Goal: Task Accomplishment & Management: Use online tool/utility

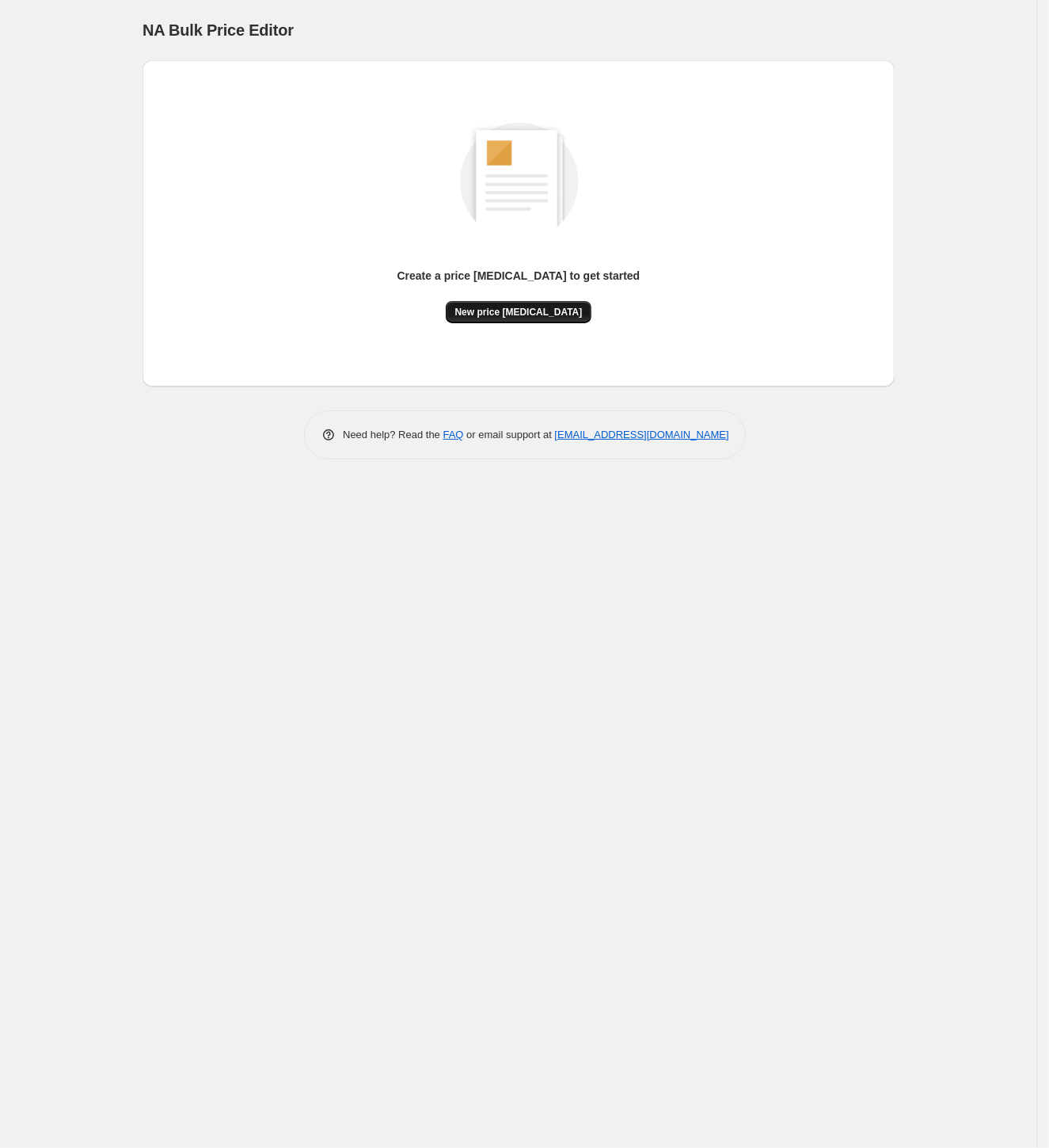
click at [560, 318] on button "New price [MEDICAL_DATA]" at bounding box center [519, 312] width 147 height 22
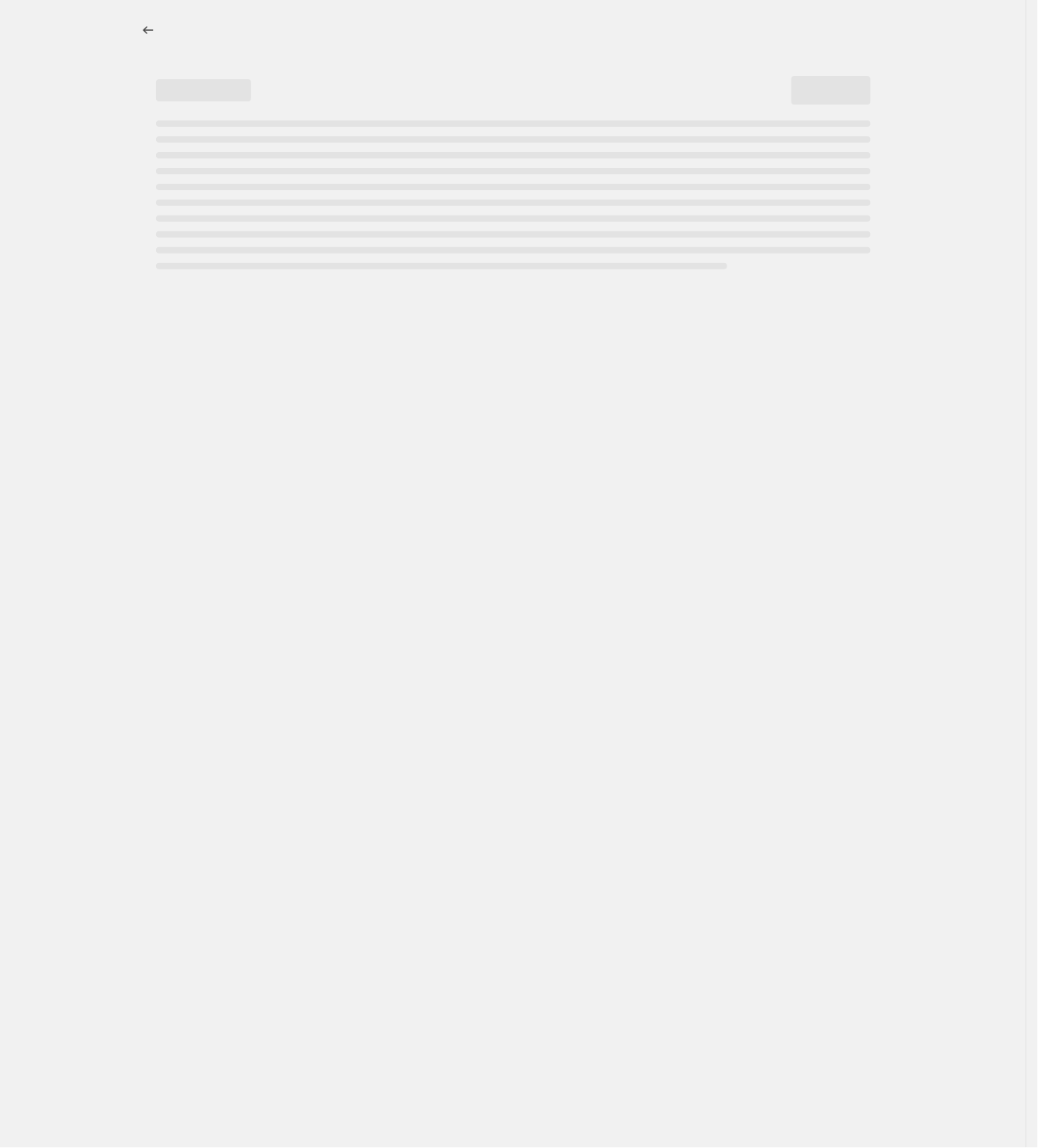
select select "percentage"
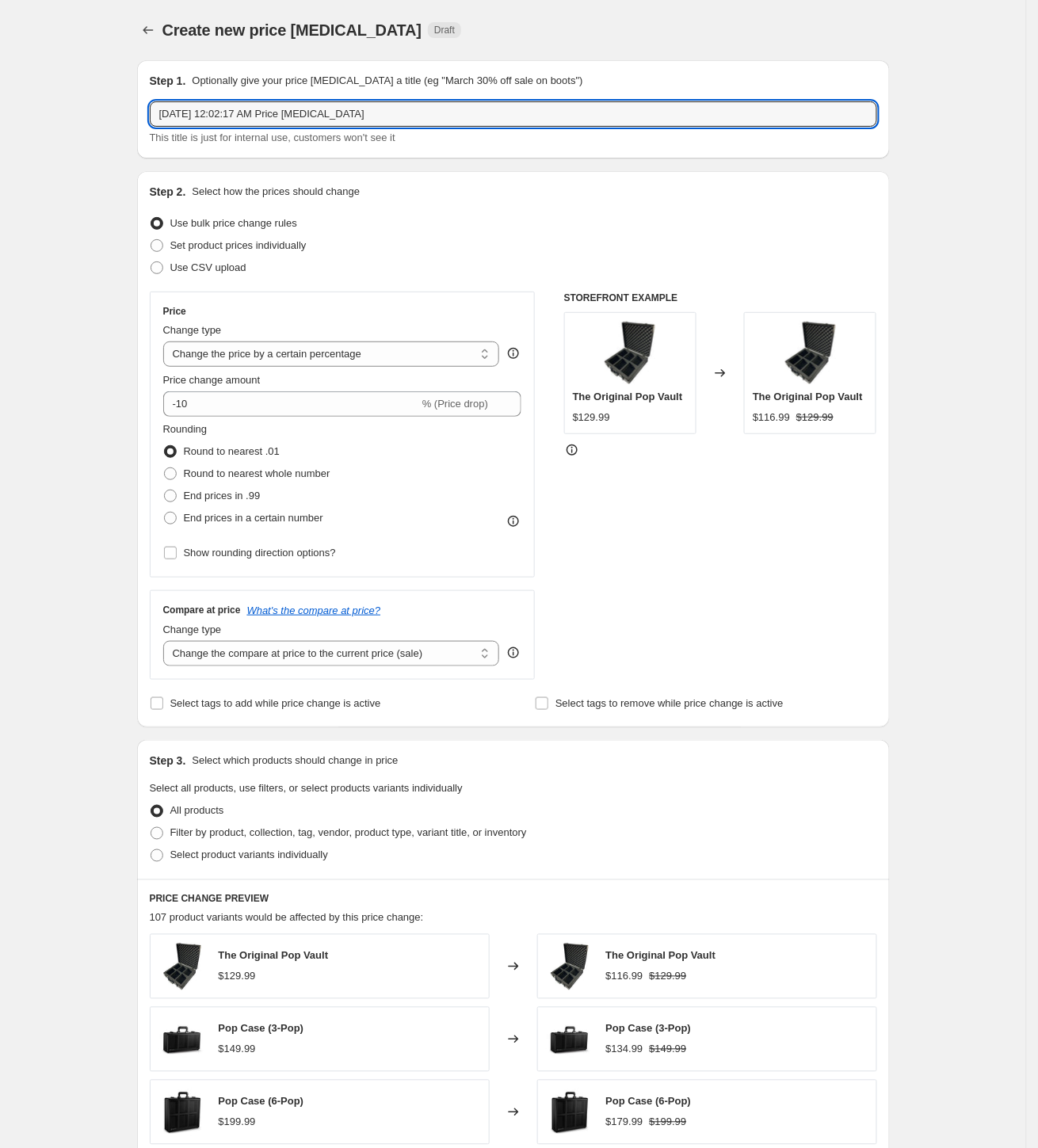
drag, startPoint x: 431, startPoint y: 115, endPoint x: 163, endPoint y: 72, distance: 271.4
click at [163, 72] on div "Step 1. Optionally give your price [MEDICAL_DATA] a title (eg "March 30% off sa…" at bounding box center [513, 109] width 753 height 99
type input "BP25 - 15% OFF"
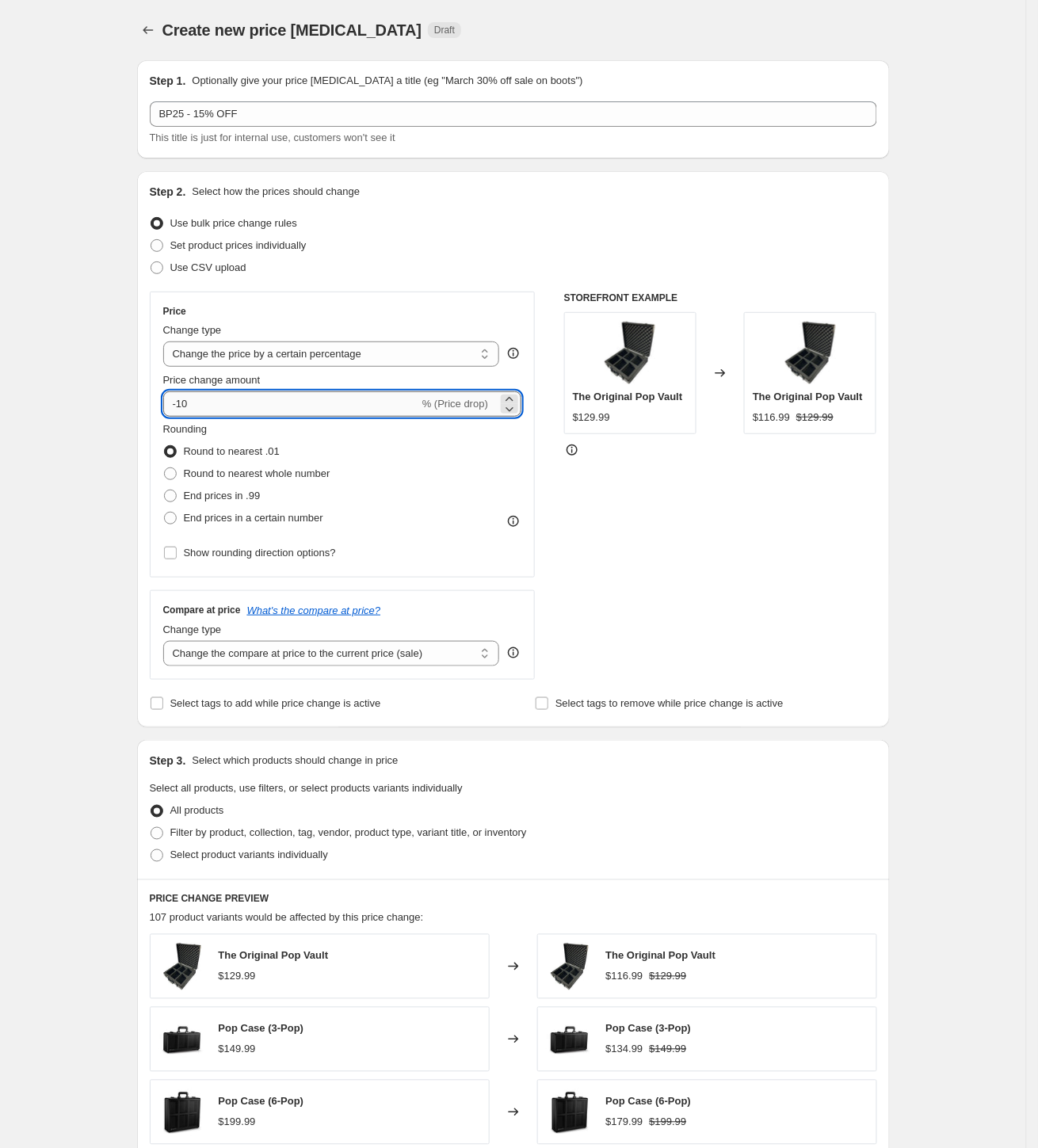
click at [200, 410] on input "-10" at bounding box center [291, 403] width 256 height 25
type input "-15"
click at [210, 492] on span "End prices in .99" at bounding box center [223, 496] width 77 height 12
click at [165, 491] on input "End prices in .99" at bounding box center [164, 490] width 1 height 1
radio input "true"
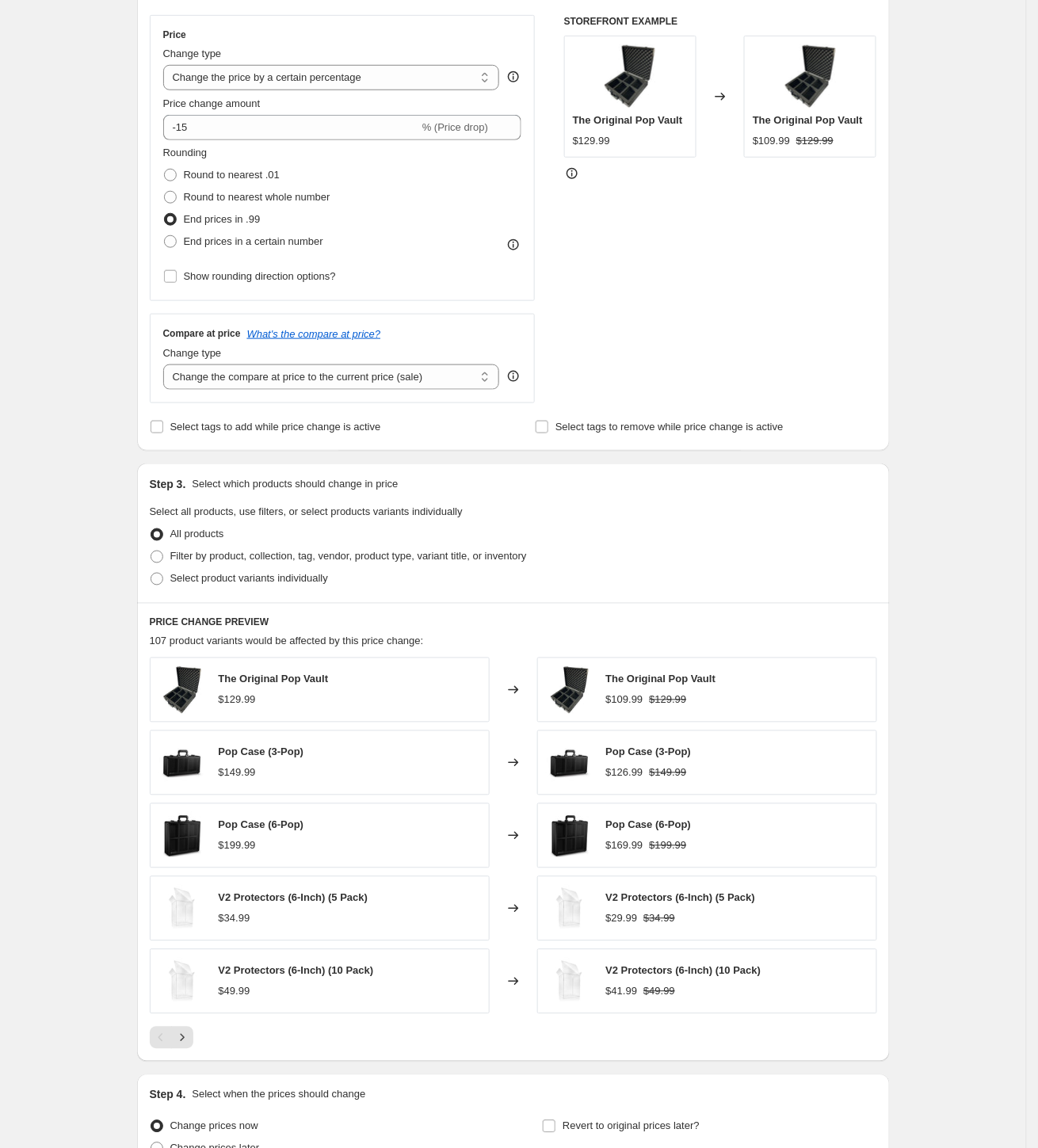
scroll to position [439, 0]
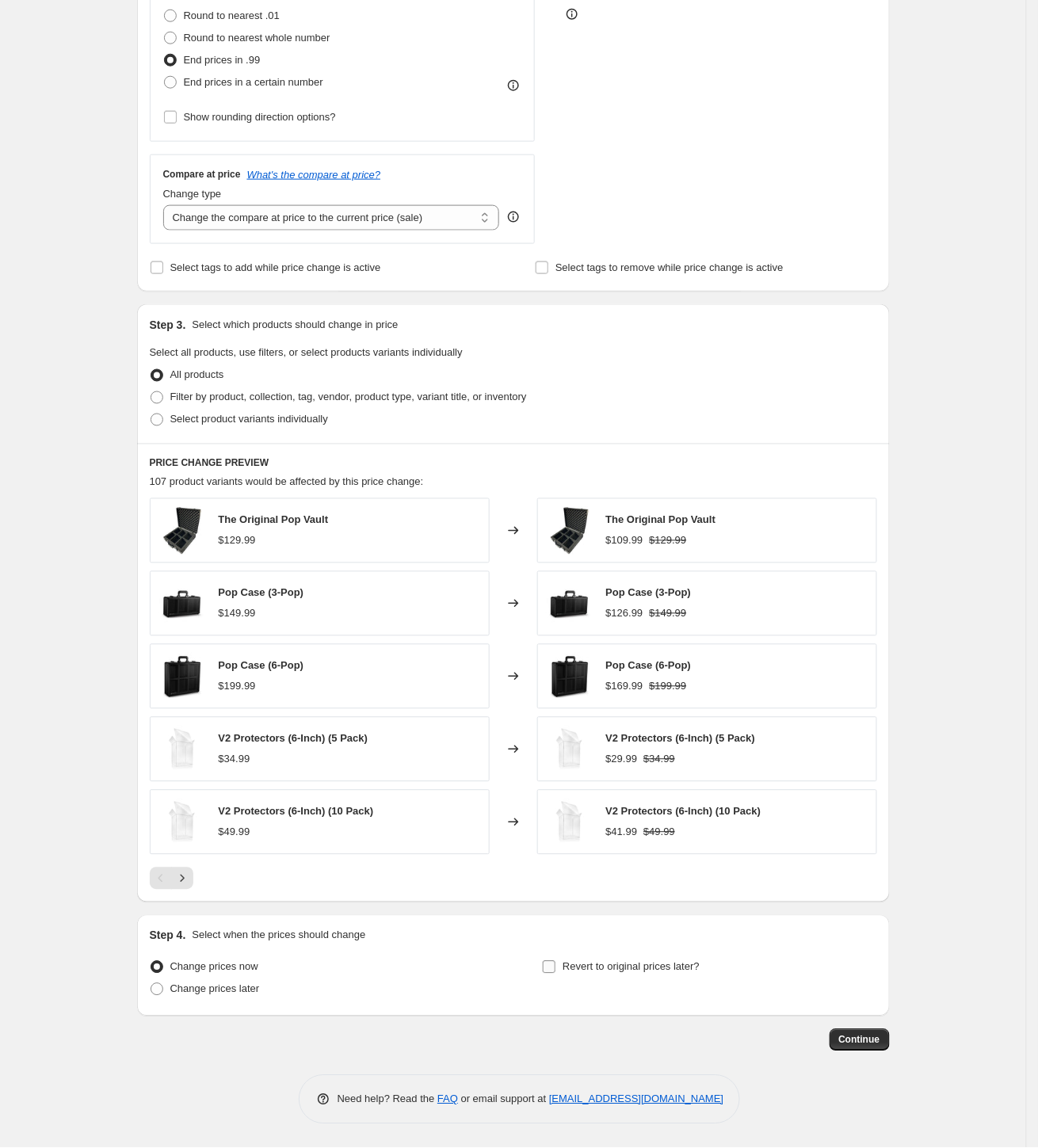
click at [555, 968] on input "Revert to original prices later?" at bounding box center [549, 967] width 13 height 13
checkbox input "true"
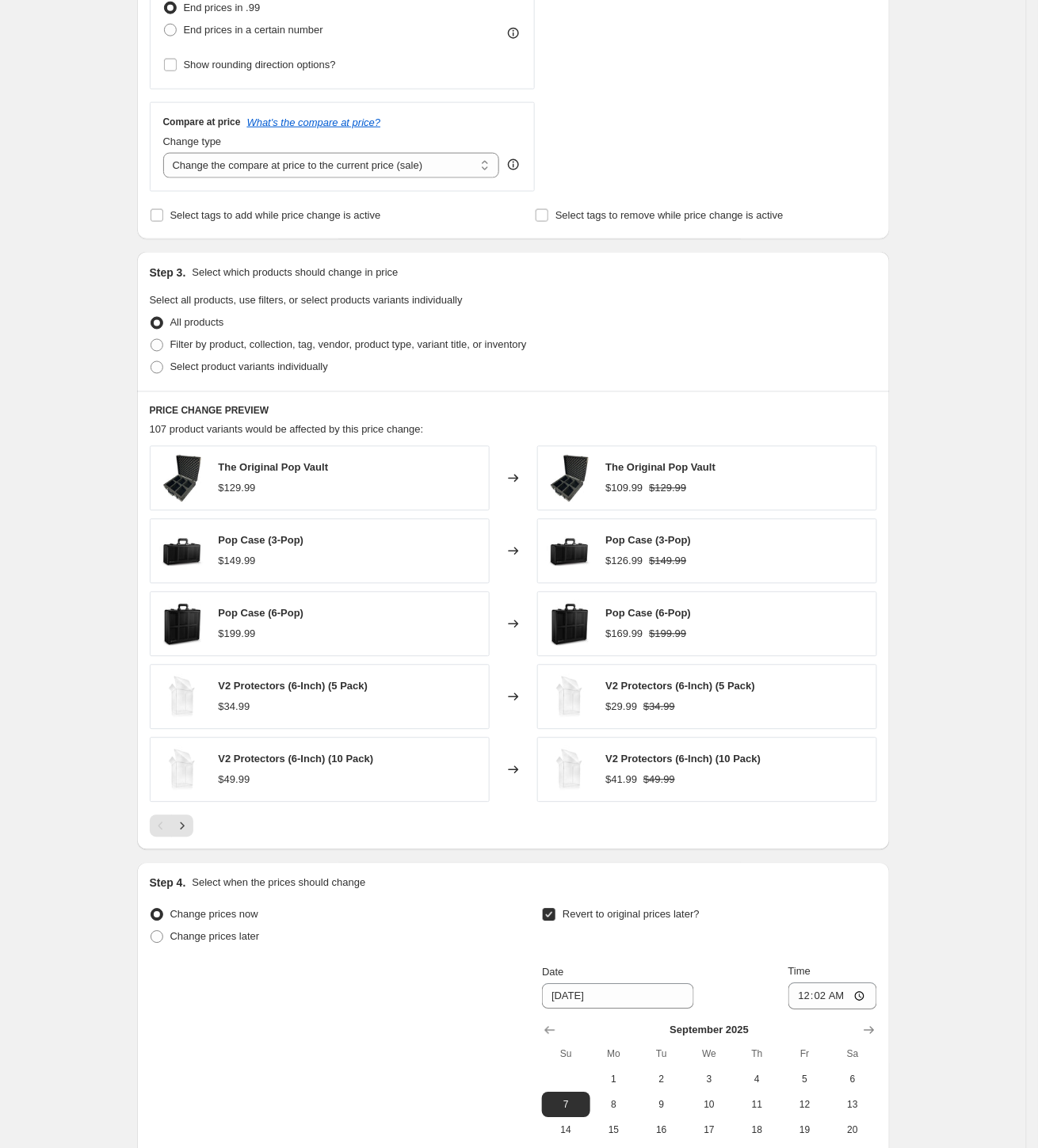
scroll to position [711, 0]
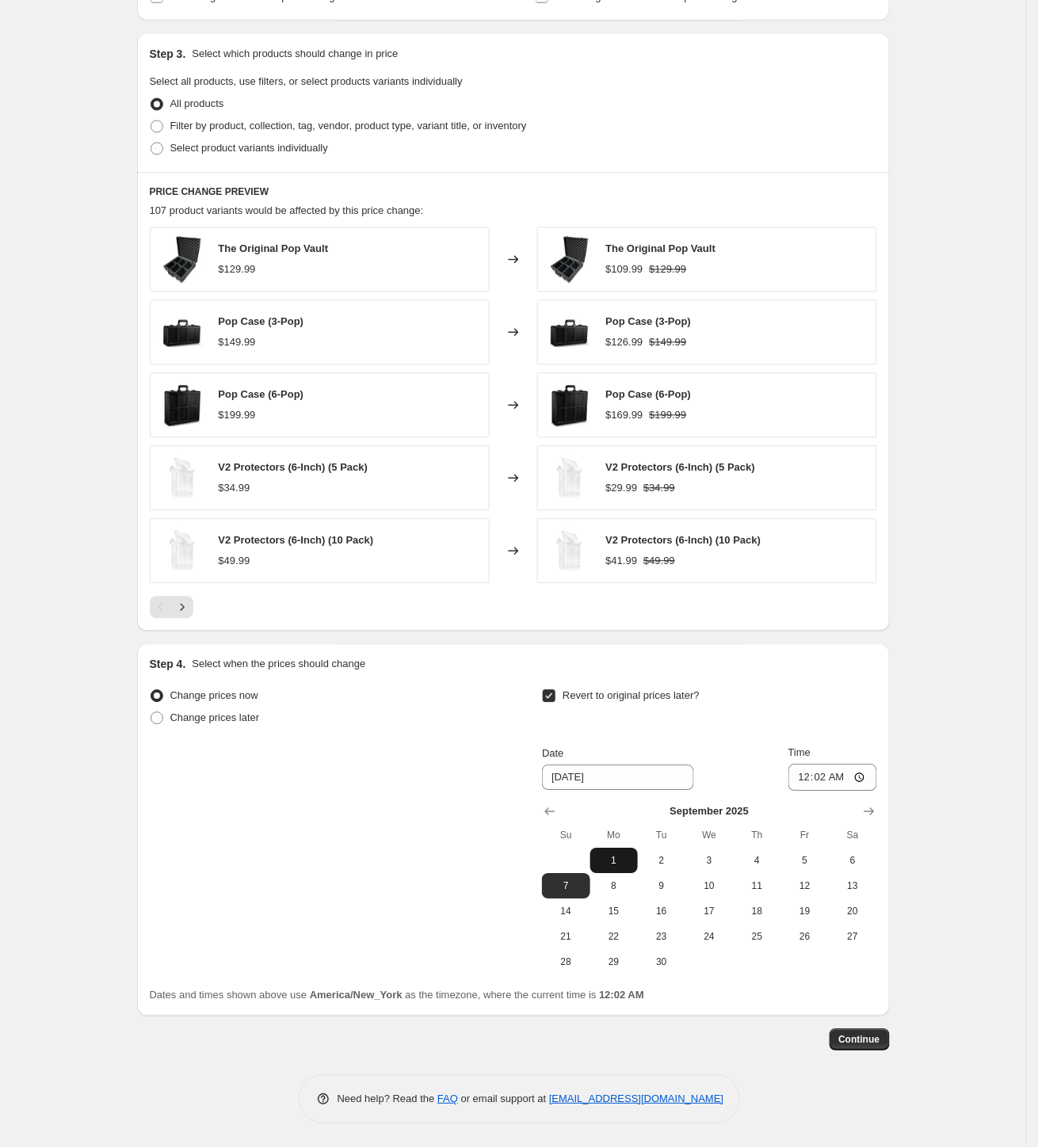
click at [613, 857] on span "1" at bounding box center [614, 861] width 35 height 13
type input "[DATE]"
click at [847, 779] on input "00:02" at bounding box center [833, 778] width 89 height 27
click at [830, 778] on input "00:02" at bounding box center [833, 778] width 89 height 27
click at [838, 777] on input "11:02" at bounding box center [833, 778] width 89 height 27
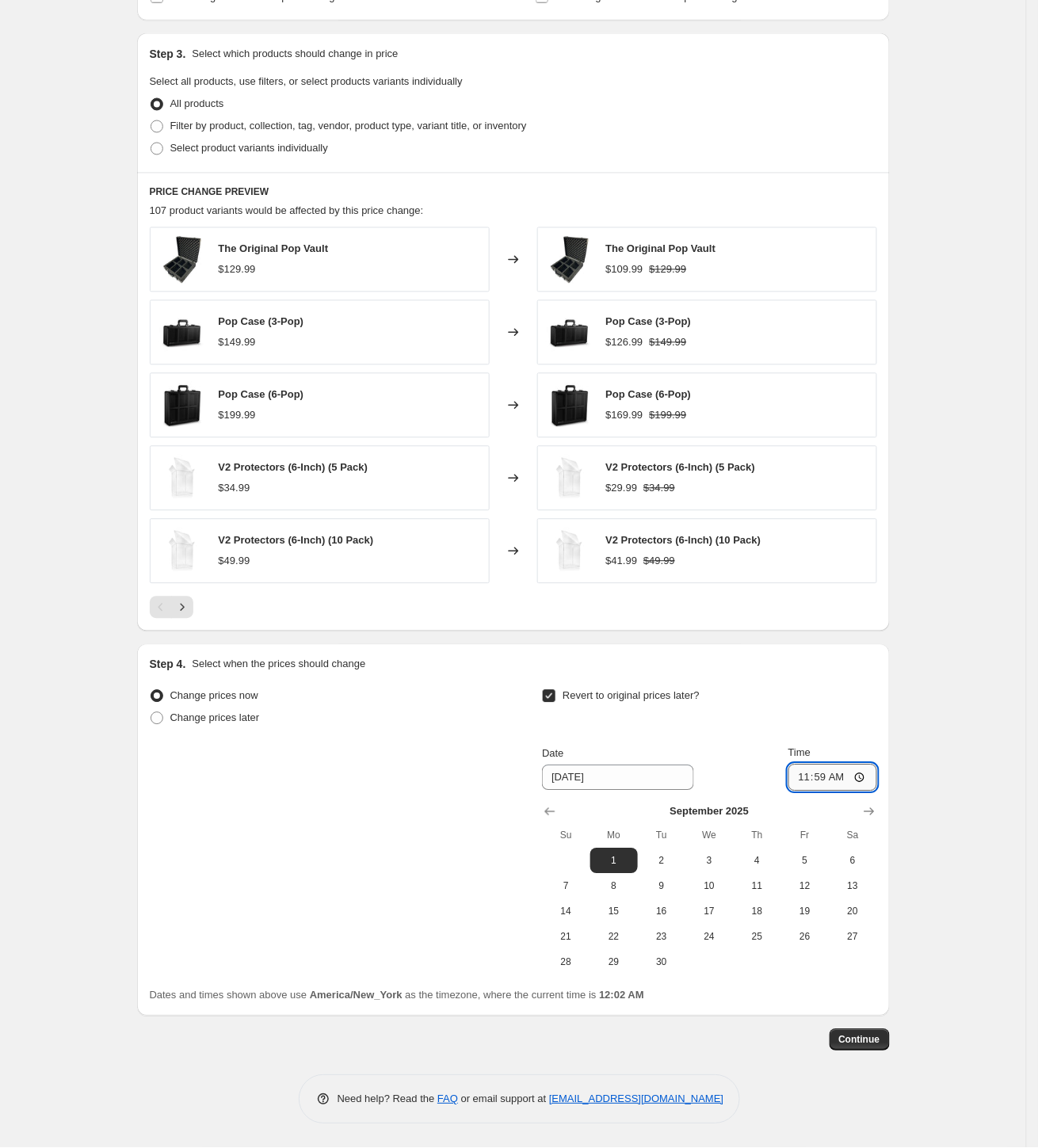
click at [865, 781] on input "11:59" at bounding box center [833, 778] width 89 height 27
type input "23:59"
click at [958, 746] on div "Create new price [MEDICAL_DATA]. This page is ready Create new price [MEDICAL_D…" at bounding box center [512, 221] width 1026 height 1854
